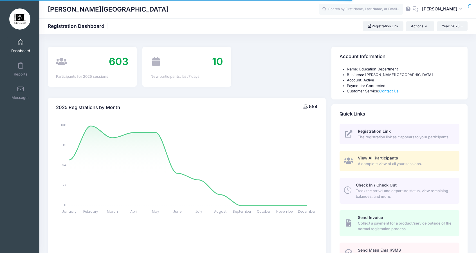
select select
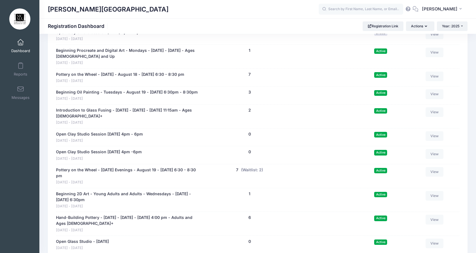
scroll to position [3271, 0]
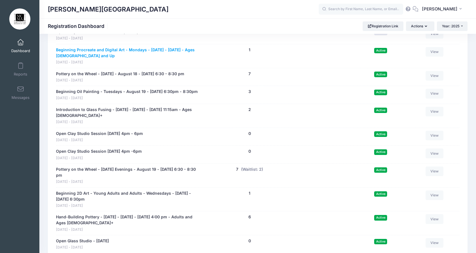
click at [157, 47] on link "Beginning Procreate and Digital Art - Mondays - [DATE] - [DATE] - Ages [DEMOGRA…" at bounding box center [127, 53] width 142 height 12
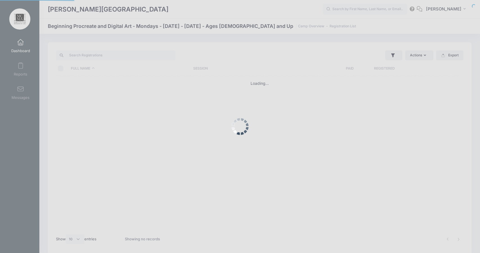
select select "10"
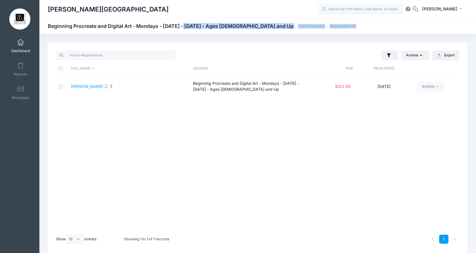
drag, startPoint x: 209, startPoint y: 43, endPoint x: 140, endPoint y: 32, distance: 70.4
click at [140, 34] on div "Marietta Cobb Museum of Art Beginning Procreate and Digital Art - Mondays - Aug…" at bounding box center [257, 149] width 437 height 230
click at [124, 29] on div "Beginning Procreate and Digital Art - Mondays - August 18 - September 15, 2025 …" at bounding box center [202, 26] width 308 height 8
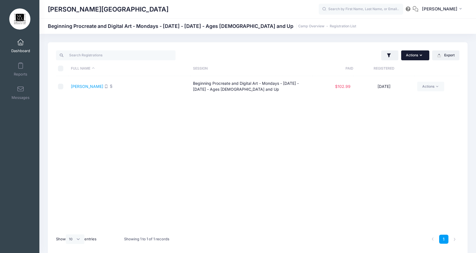
click at [410, 55] on button "Actions" at bounding box center [415, 55] width 28 height 10
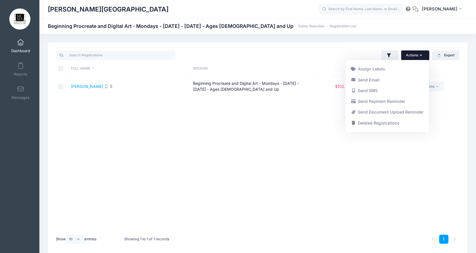
click at [410, 55] on button "Actions" at bounding box center [415, 55] width 28 height 10
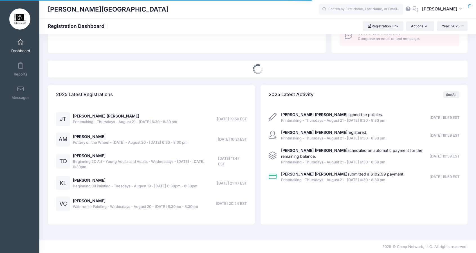
select select
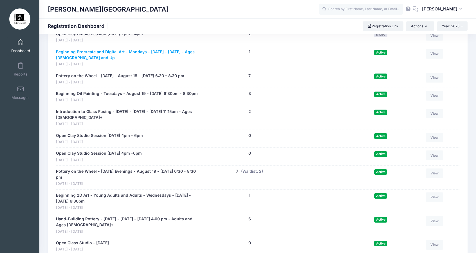
scroll to position [3269, 0]
click at [434, 49] on link "View" at bounding box center [435, 54] width 18 height 10
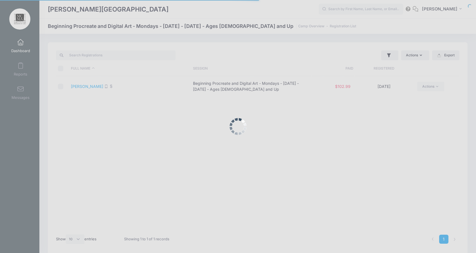
select select "10"
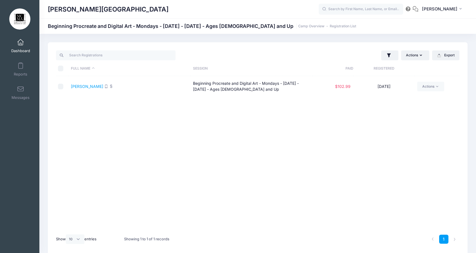
click at [88, 89] on td "[PERSON_NAME]" at bounding box center [129, 86] width 122 height 21
click at [90, 86] on link "[PERSON_NAME]" at bounding box center [87, 86] width 32 height 5
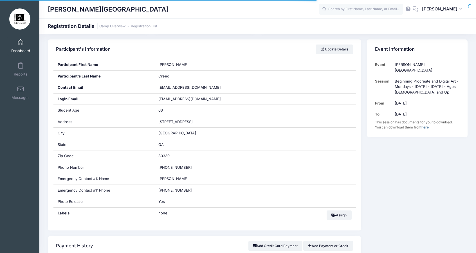
scroll to position [95, 0]
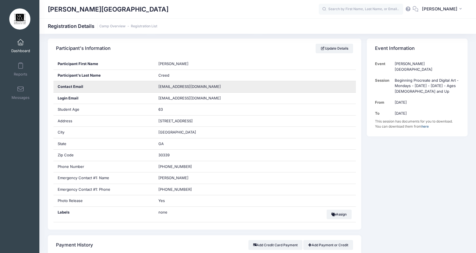
click at [168, 87] on span "pwo3331@yahoo.com" at bounding box center [189, 86] width 62 height 5
copy div "pwo3331@yahoo.com"
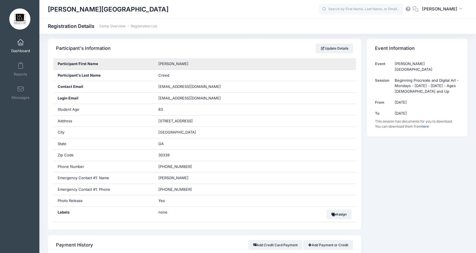
click at [163, 62] on span "Patty" at bounding box center [173, 63] width 30 height 5
copy span "Patty"
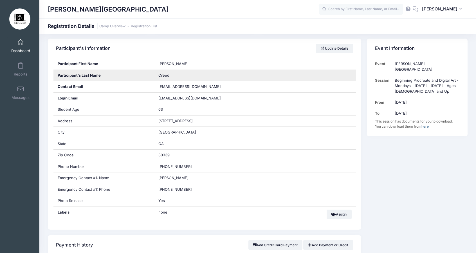
click at [161, 77] on span "Creed" at bounding box center [163, 75] width 11 height 5
copy span "Creed"
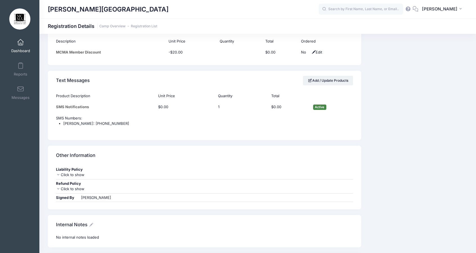
scroll to position [348, 0]
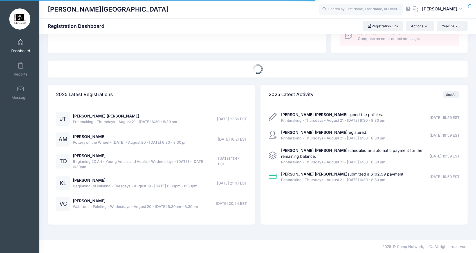
select select
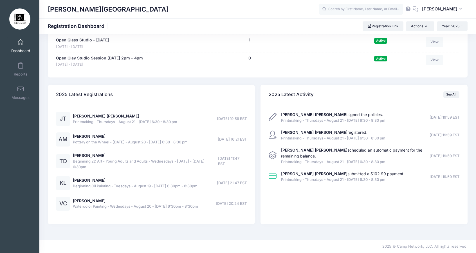
scroll to position [3965, 0]
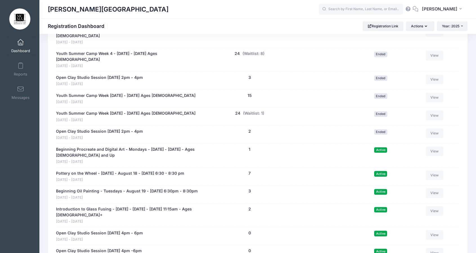
drag, startPoint x: 258, startPoint y: 188, endPoint x: 248, endPoint y: -6, distance: 195.0
